Goal: Transaction & Acquisition: Obtain resource

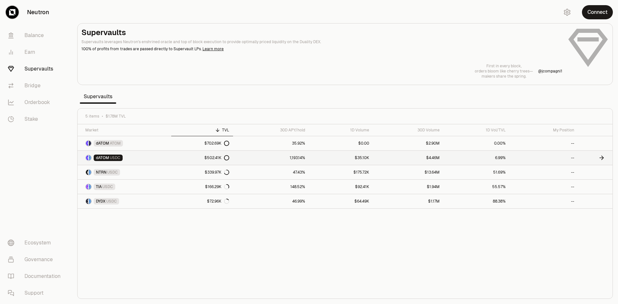
click at [185, 164] on link "$502.41K" at bounding box center [202, 158] width 62 height 14
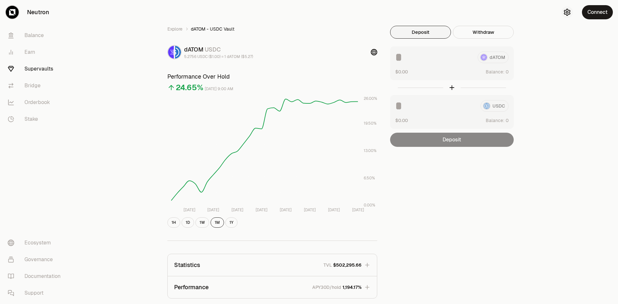
click at [568, 12] on icon "button" at bounding box center [567, 12] width 8 height 8
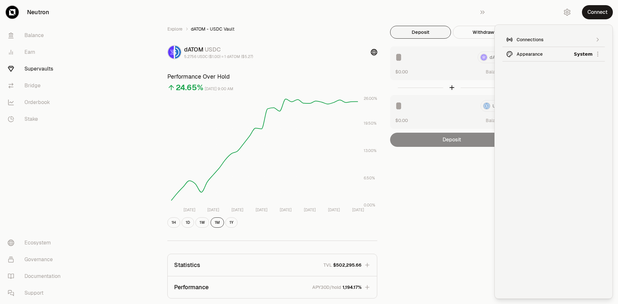
click at [561, 36] on button "Connections" at bounding box center [553, 40] width 102 height 14
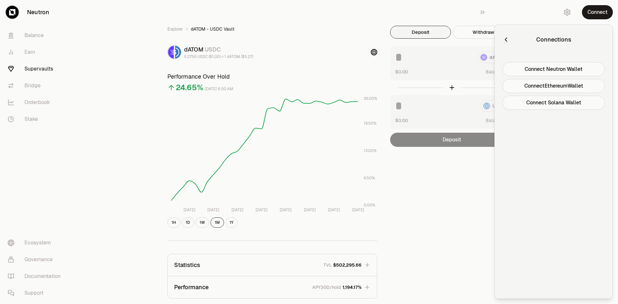
click at [139, 43] on div "Explore dATOM - USDC Vault dATOM USDC 5.2756 USDC ($1.00) = 1 dATOM ($5.27) Per…" at bounding box center [345, 208] width 546 height 417
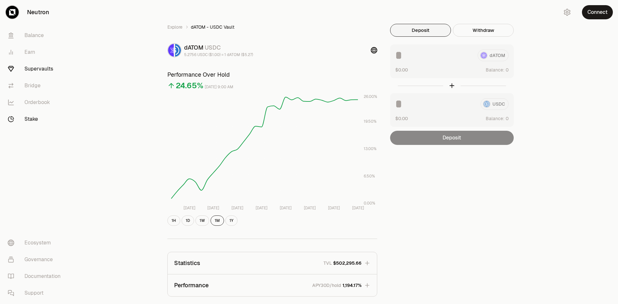
scroll to position [1, 0]
click at [40, 89] on link "Bridge" at bounding box center [36, 85] width 67 height 17
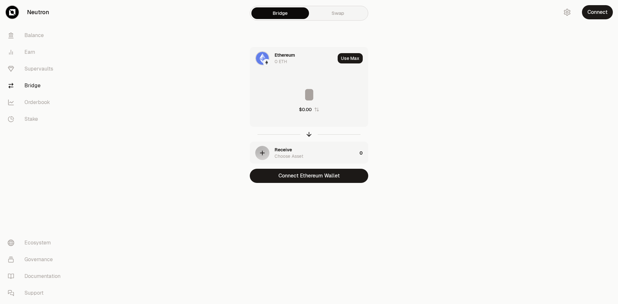
click at [286, 56] on div "Ethereum" at bounding box center [285, 55] width 20 height 6
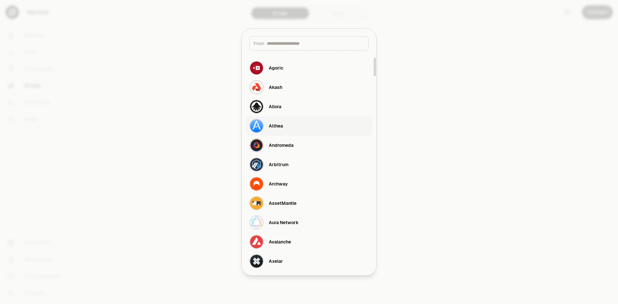
scroll to position [80, 0]
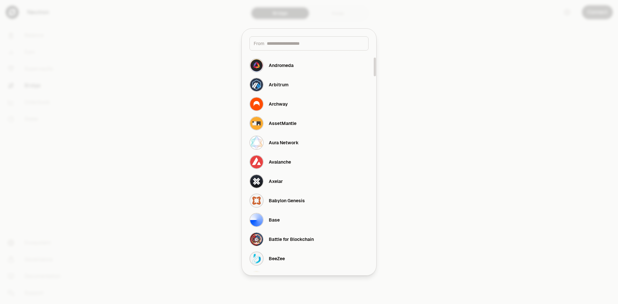
click at [223, 174] on div at bounding box center [309, 152] width 618 height 304
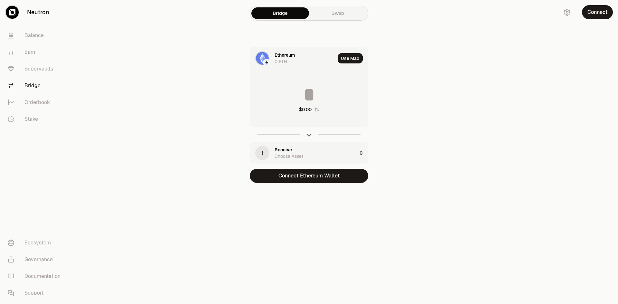
click at [261, 157] on div "button" at bounding box center [262, 153] width 14 height 14
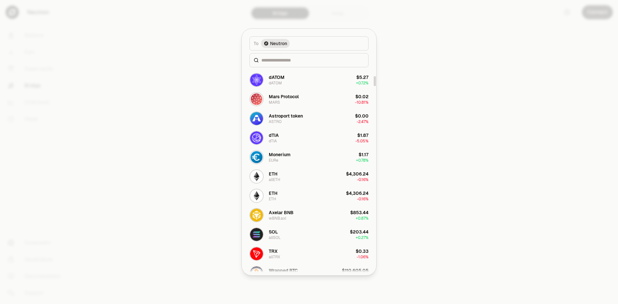
scroll to position [198, 0]
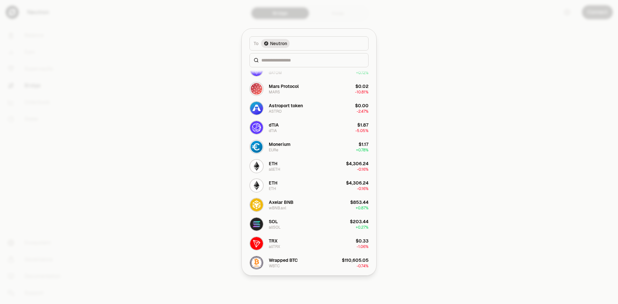
click at [182, 73] on div at bounding box center [309, 152] width 618 height 304
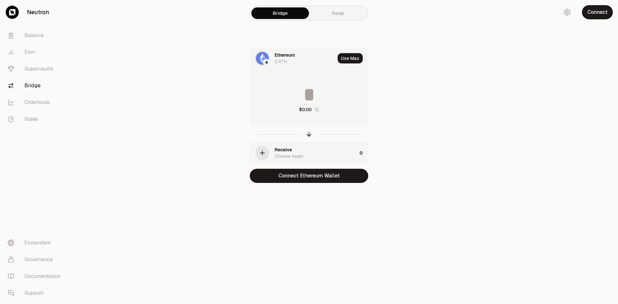
click at [275, 148] on div "Receive" at bounding box center [283, 149] width 17 height 6
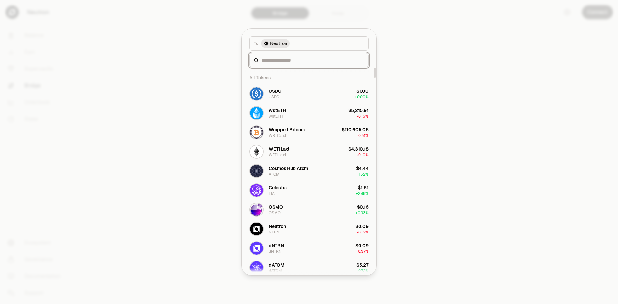
click at [294, 62] on input at bounding box center [312, 60] width 103 height 6
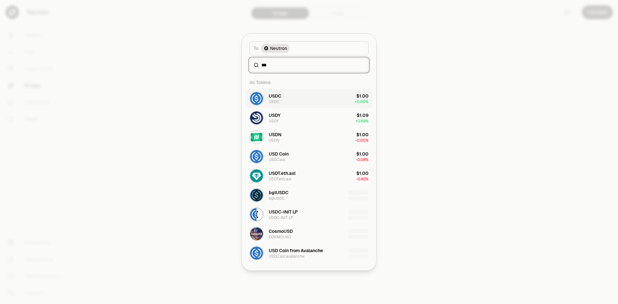
type input "***"
click at [287, 101] on button "USDC USDC $1.00 + 0.00%" at bounding box center [309, 98] width 127 height 19
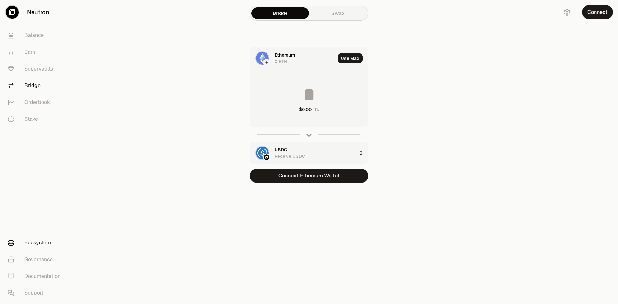
click at [42, 239] on link "Ecosystem" at bounding box center [36, 242] width 67 height 17
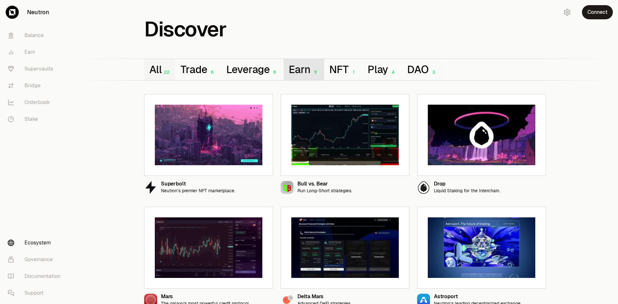
click at [288, 62] on button "Earn 11" at bounding box center [304, 69] width 41 height 21
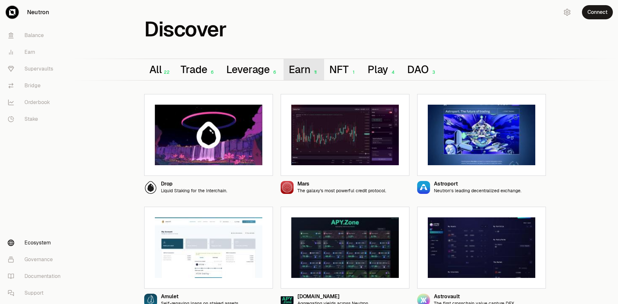
click at [298, 66] on button "Earn 11" at bounding box center [304, 69] width 41 height 21
click at [372, 71] on button "Play 4" at bounding box center [382, 69] width 40 height 21
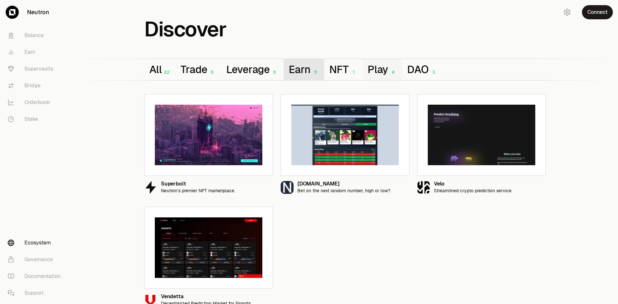
click at [287, 73] on button "Earn 11" at bounding box center [304, 69] width 41 height 21
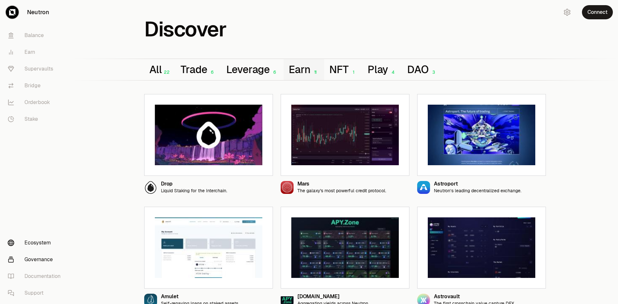
click at [43, 264] on link "Governance" at bounding box center [36, 259] width 67 height 17
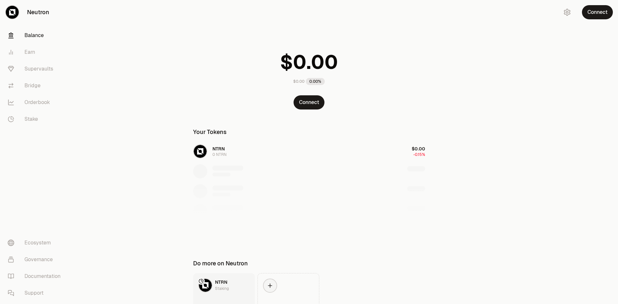
scroll to position [46, 0]
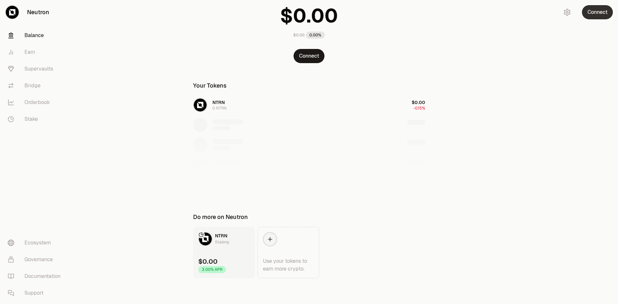
click at [597, 16] on button "Connect" at bounding box center [597, 12] width 31 height 14
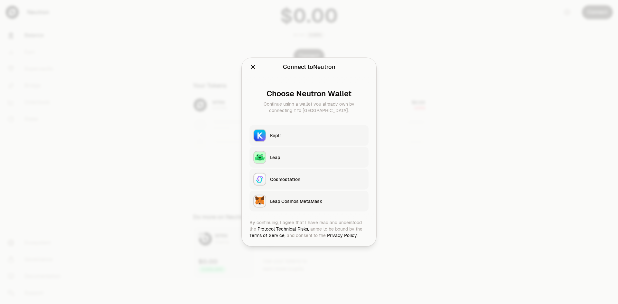
click at [254, 65] on icon "Close" at bounding box center [252, 66] width 7 height 7
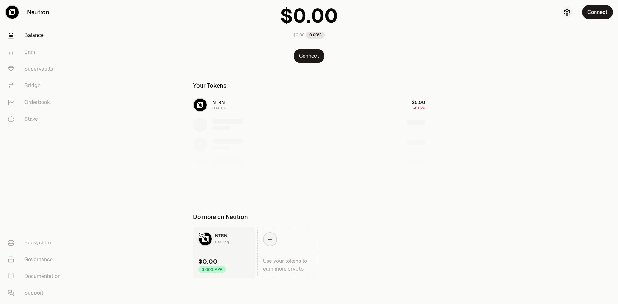
click at [566, 11] on icon "button" at bounding box center [567, 12] width 6 height 6
click at [565, 36] on div "Connections" at bounding box center [554, 39] width 74 height 6
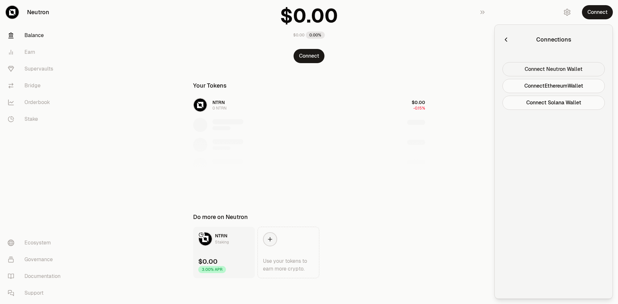
click at [560, 67] on button "Connect Neutron Wallet" at bounding box center [553, 69] width 102 height 14
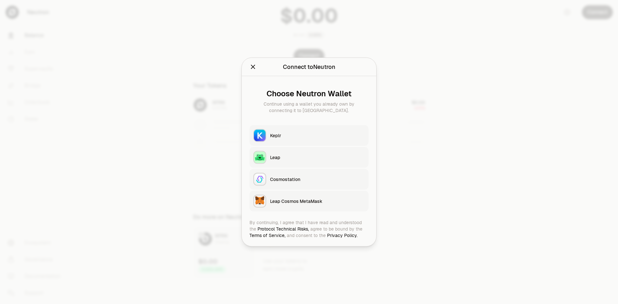
click at [251, 67] on icon "Close" at bounding box center [252, 66] width 7 height 7
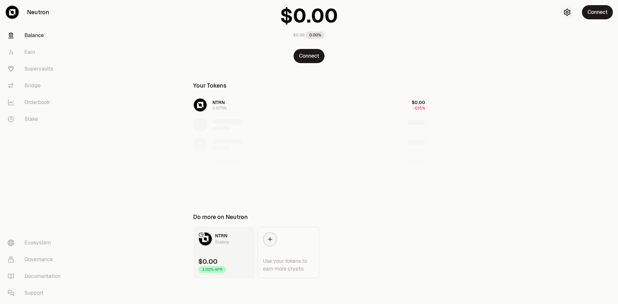
click at [567, 11] on icon "button" at bounding box center [567, 12] width 3 height 3
click at [560, 54] on html "Neutron Balance Earn Supervaults Bridge Orderbook Stake Ecosystem Governance Do…" at bounding box center [309, 129] width 618 height 350
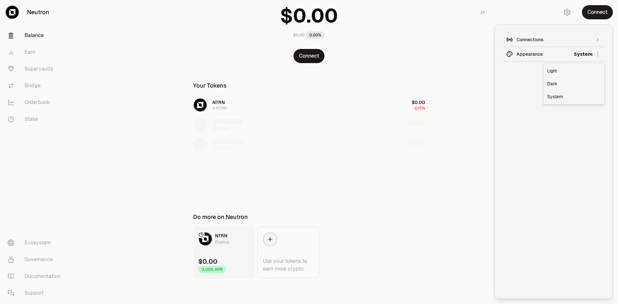
click at [560, 54] on html "Neutron Balance Earn Supervaults Bridge Orderbook Stake Ecosystem Governance Do…" at bounding box center [309, 129] width 618 height 350
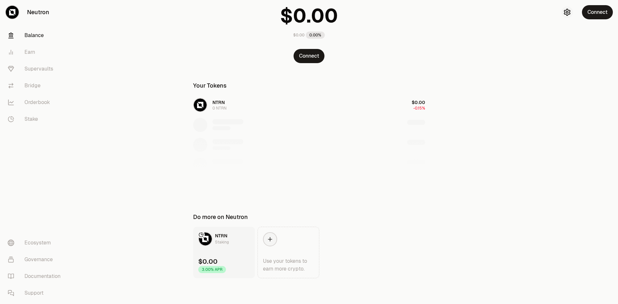
click at [570, 11] on icon "button" at bounding box center [567, 12] width 6 height 6
click at [568, 34] on button "Connections" at bounding box center [553, 40] width 102 height 14
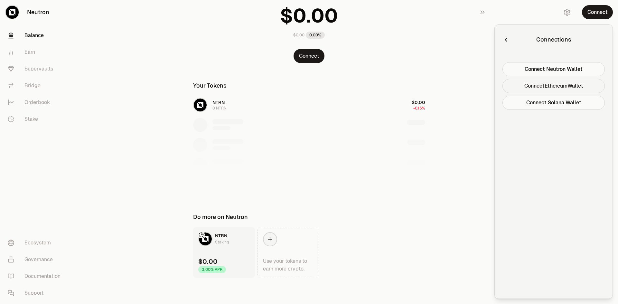
click at [554, 89] on button "Connect Ethereum Wallet" at bounding box center [553, 86] width 102 height 14
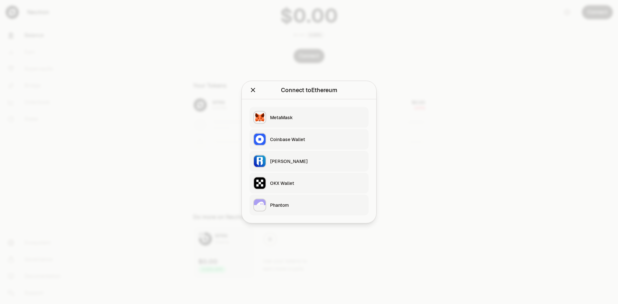
click at [250, 92] on icon "Close" at bounding box center [252, 90] width 7 height 7
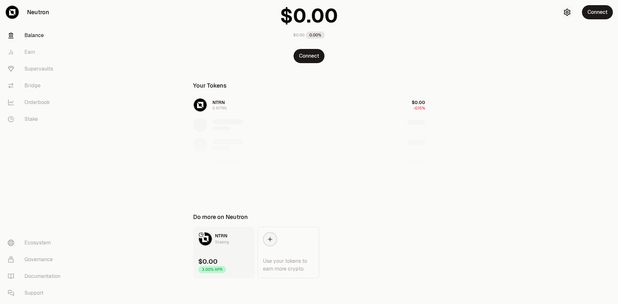
click at [568, 12] on icon "button" at bounding box center [567, 12] width 3 height 3
click at [544, 43] on button "Connections" at bounding box center [553, 40] width 102 height 14
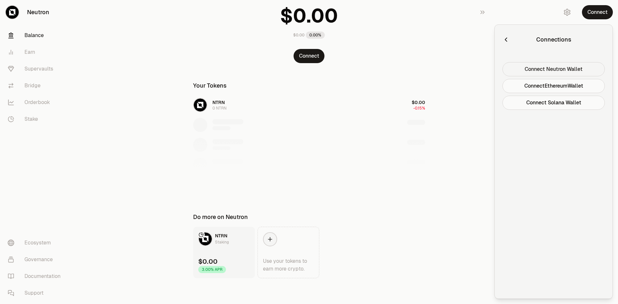
click at [541, 66] on button "Connect Neutron Wallet" at bounding box center [553, 69] width 102 height 14
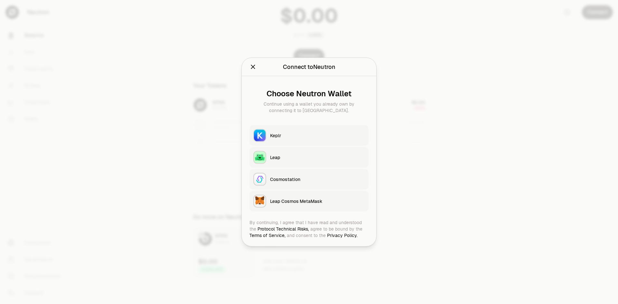
click at [275, 134] on div "Keplr" at bounding box center [317, 135] width 95 height 6
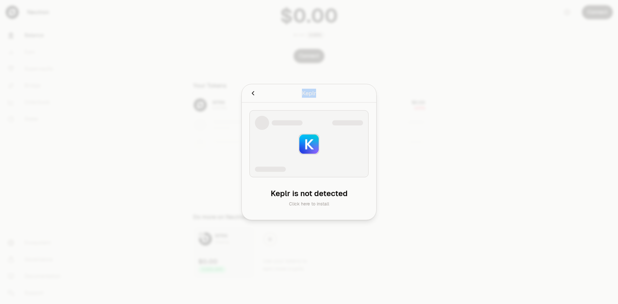
drag, startPoint x: 303, startPoint y: 94, endPoint x: 316, endPoint y: 94, distance: 12.9
click at [316, 94] on div "Keplr" at bounding box center [309, 93] width 14 height 9
copy div "Keplr"
